Goal: Book appointment/travel/reservation

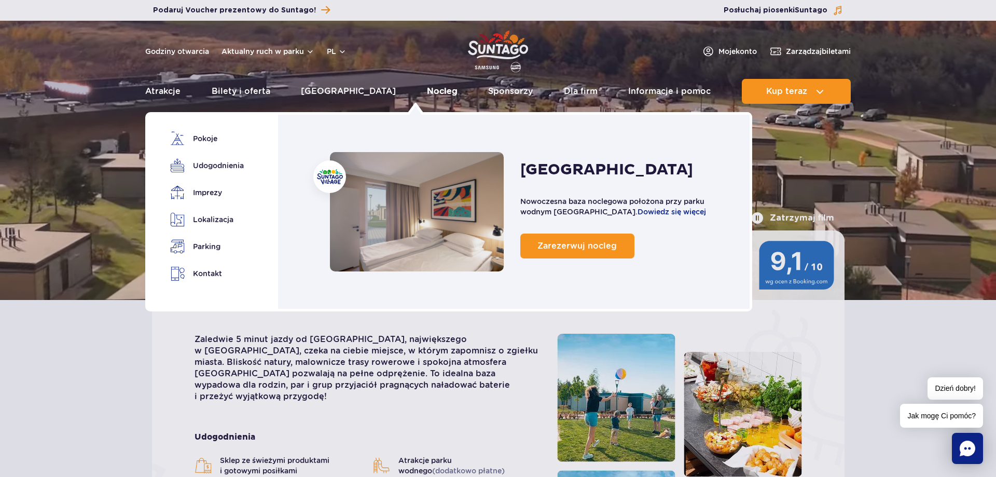
click at [427, 86] on link "Nocleg" at bounding box center [442, 91] width 31 height 25
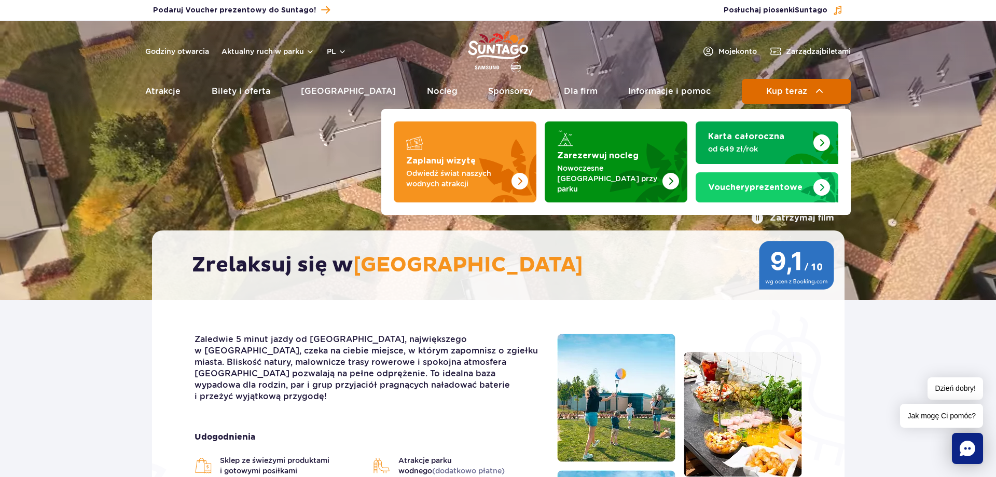
click at [765, 92] on button "Kup teraz" at bounding box center [796, 91] width 109 height 25
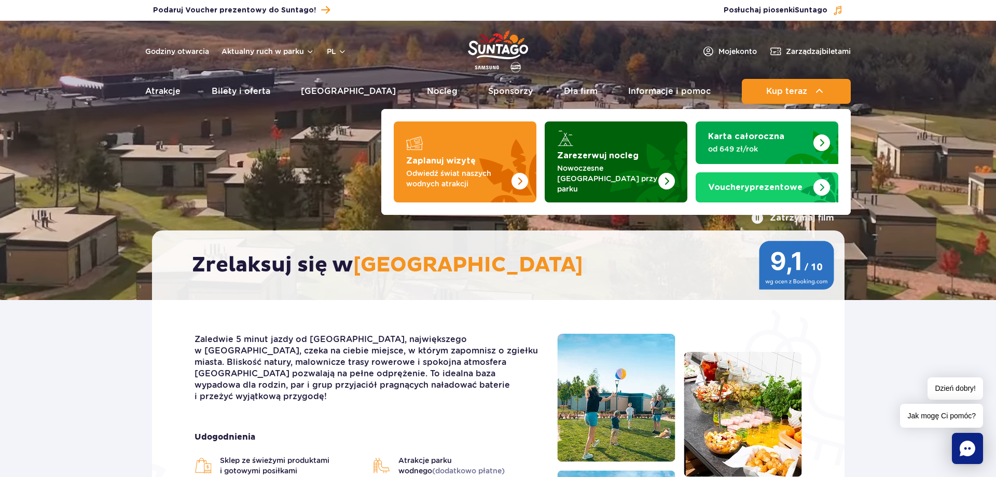
click at [586, 168] on p "Nowoczesne [GEOGRAPHIC_DATA] przy parku" at bounding box center [607, 178] width 101 height 31
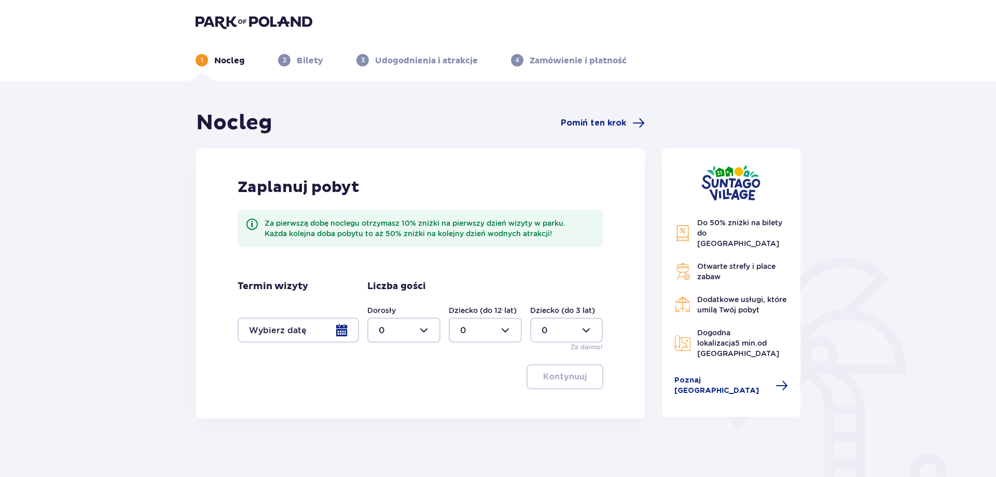
click at [342, 329] on div at bounding box center [298, 329] width 121 height 25
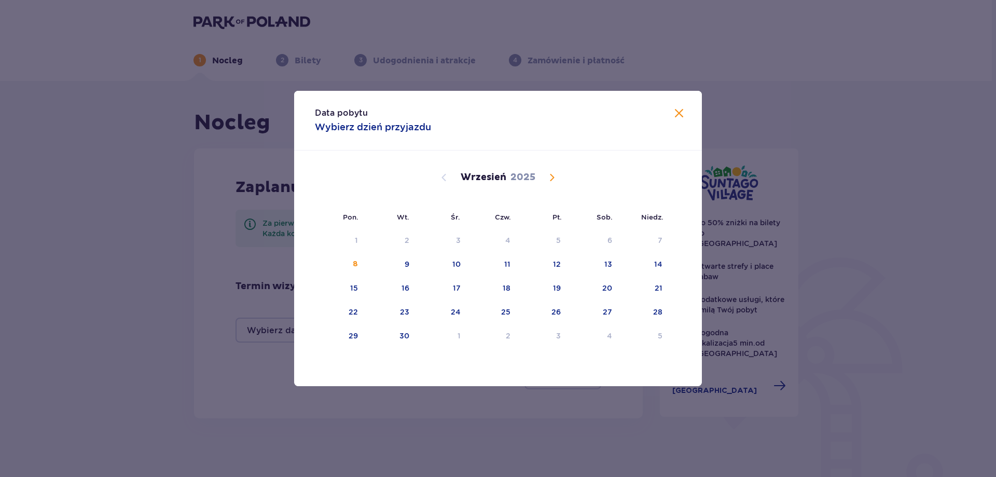
click at [550, 178] on span "Calendar" at bounding box center [552, 177] width 12 height 12
click at [610, 264] on div "8" at bounding box center [608, 264] width 5 height 10
click at [399, 290] on div "11" at bounding box center [391, 288] width 50 height 23
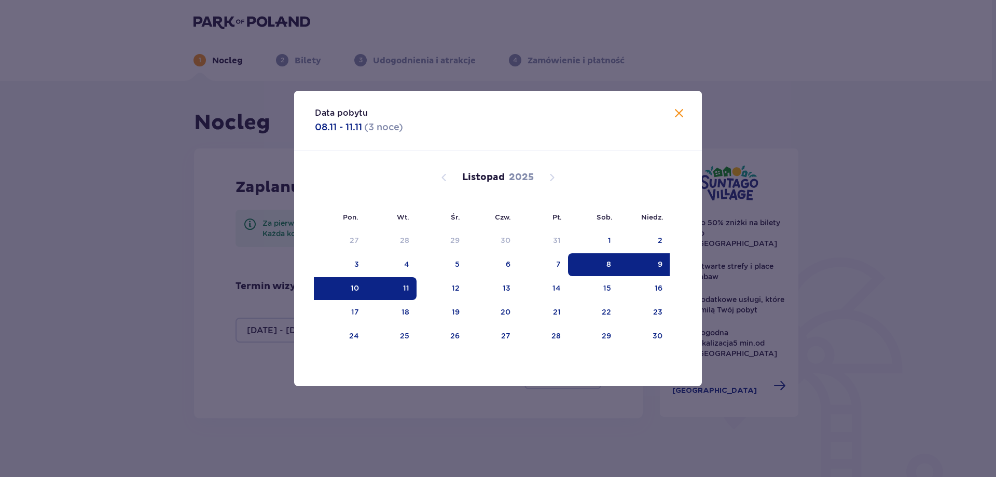
type input "08.11.25 - 11.11.25"
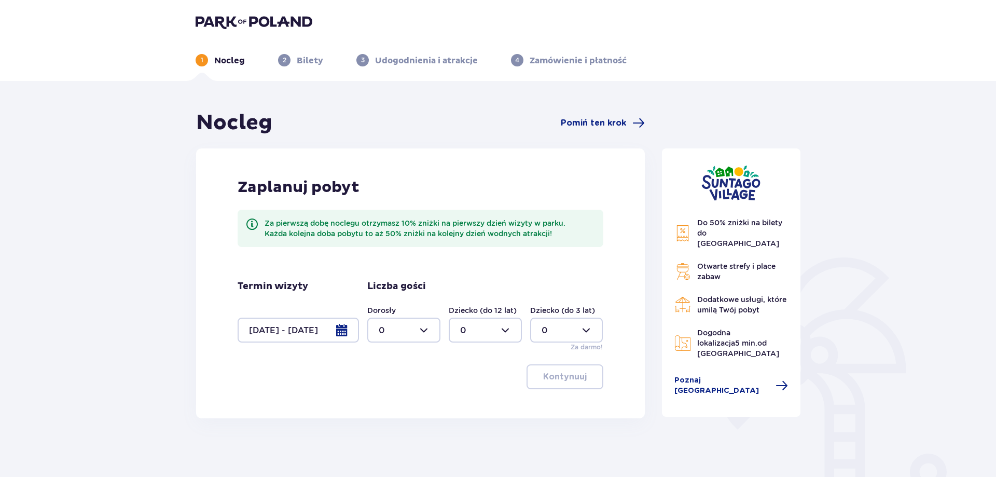
click at [426, 332] on div at bounding box center [403, 329] width 73 height 25
drag, startPoint x: 406, startPoint y: 422, endPoint x: 412, endPoint y: 417, distance: 7.4
click at [406, 422] on div "3" at bounding box center [404, 426] width 50 height 11
drag, startPoint x: 506, startPoint y: 328, endPoint x: 395, endPoint y: 397, distance: 130.4
click at [395, 397] on div "Zaplanuj pobyt Za pierwszą dobę noclegu otrzymasz 10% zniżki na pierwszy dzień …" at bounding box center [420, 283] width 449 height 270
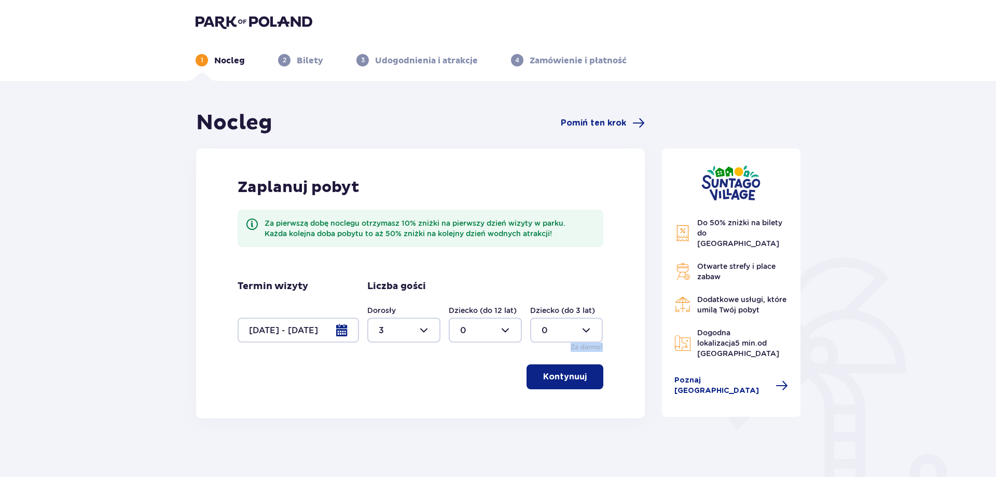
click at [417, 329] on div at bounding box center [403, 329] width 73 height 25
click at [410, 400] on div "2" at bounding box center [404, 404] width 50 height 11
type input "2"
click at [505, 325] on div at bounding box center [485, 329] width 73 height 25
click at [482, 382] on div "1" at bounding box center [485, 383] width 50 height 11
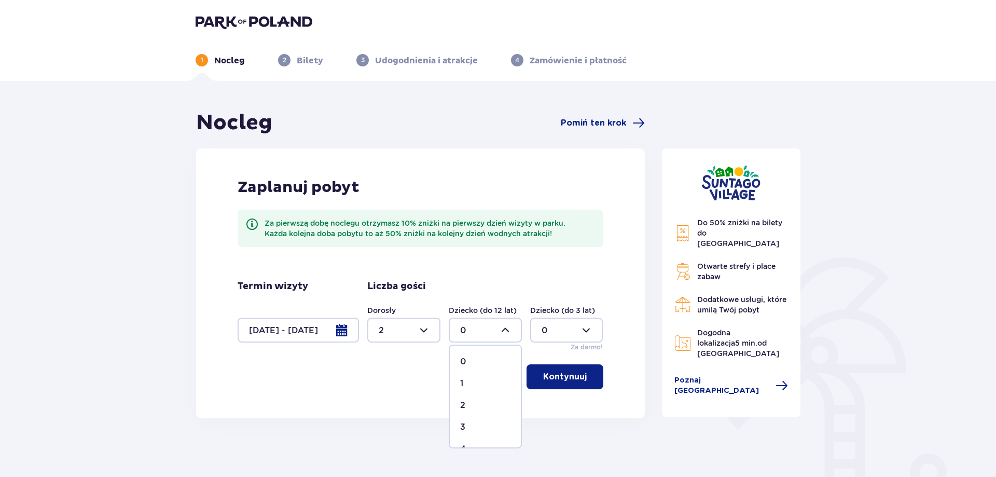
type input "1"
click at [544, 383] on button "Kontynuuj" at bounding box center [564, 376] width 77 height 25
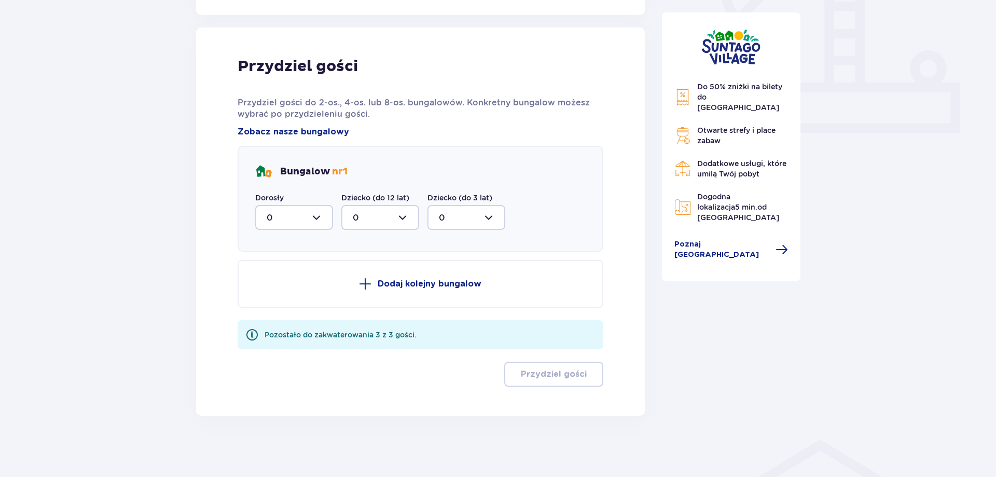
scroll to position [404, 0]
click at [325, 216] on div at bounding box center [294, 216] width 78 height 25
click at [289, 295] on div "2" at bounding box center [294, 291] width 55 height 11
type input "2"
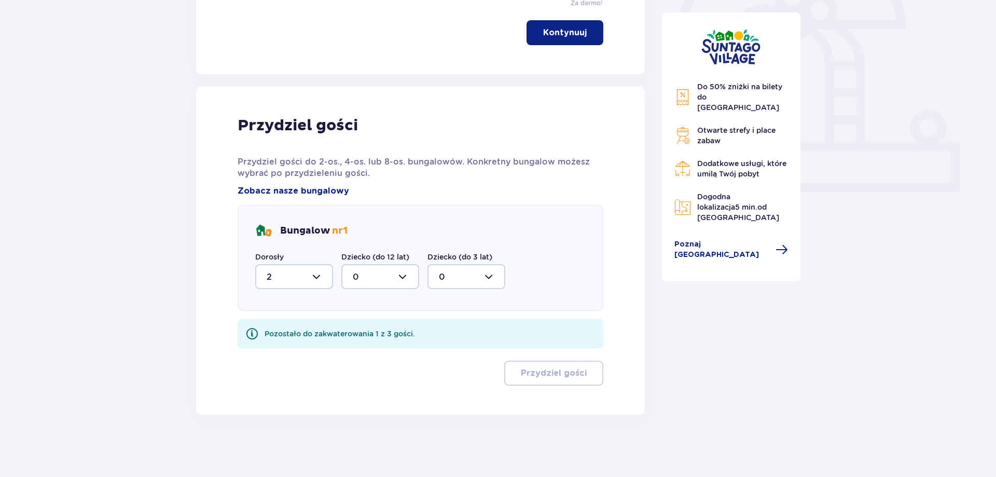
scroll to position [344, 0]
click at [394, 282] on div at bounding box center [380, 276] width 78 height 25
click at [386, 329] on div "1" at bounding box center [380, 329] width 55 height 11
type input "1"
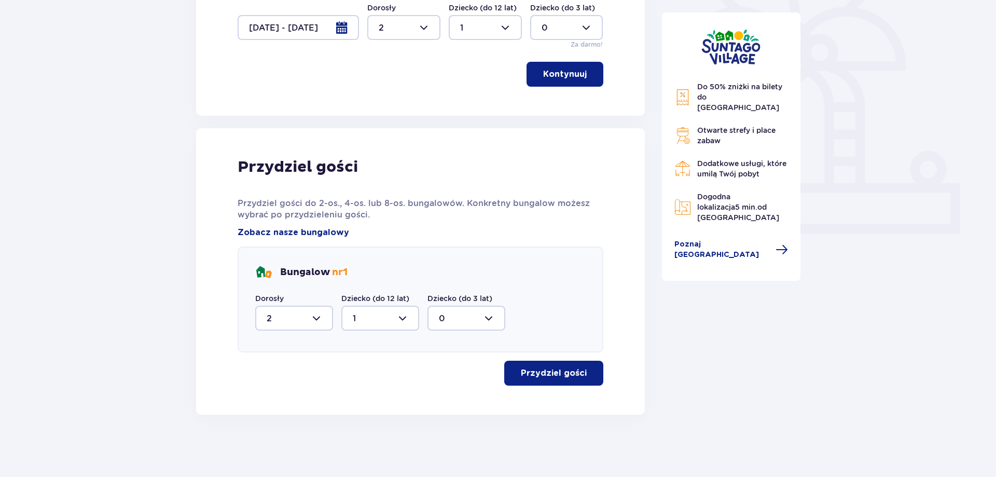
scroll to position [302, 0]
click at [541, 368] on p "Przydziel gości" at bounding box center [554, 372] width 66 height 11
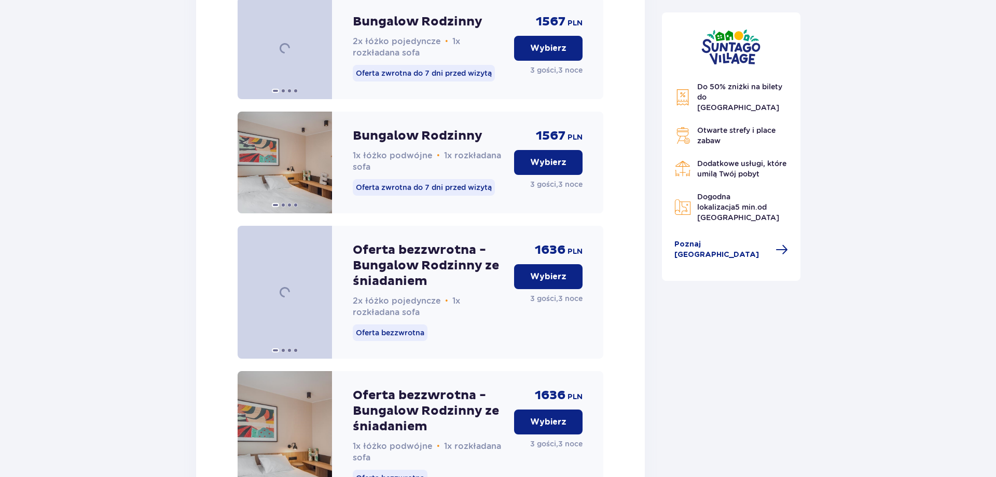
scroll to position [1140, 0]
